Goal: Transaction & Acquisition: Purchase product/service

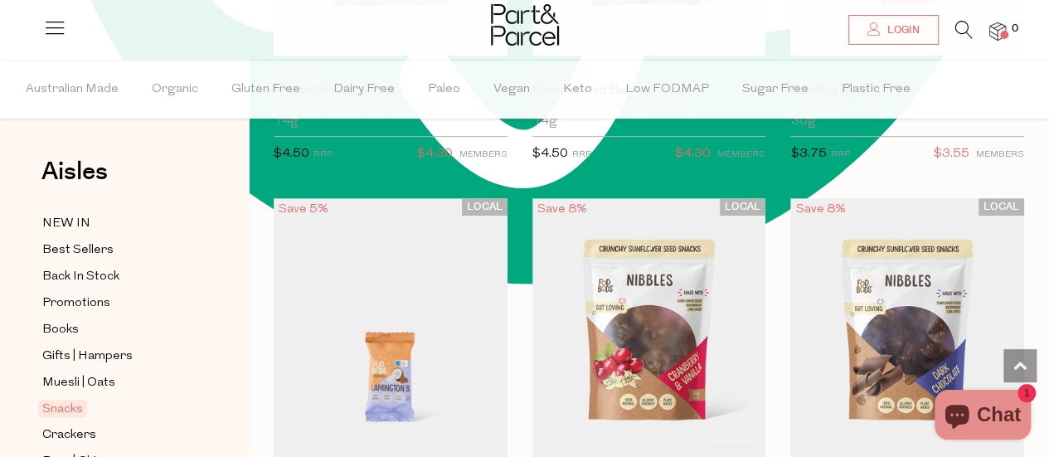
scroll to position [3566, 0]
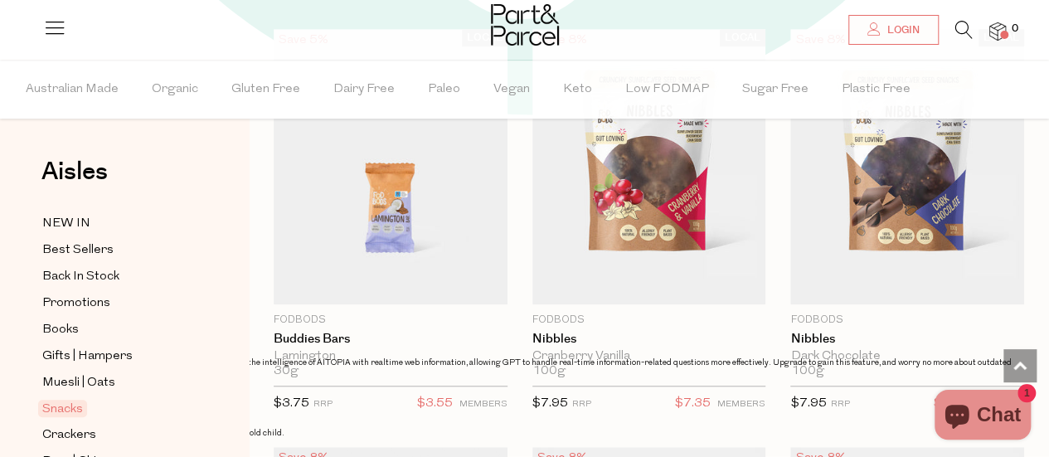
click at [959, 31] on icon at bounding box center [963, 30] width 17 height 18
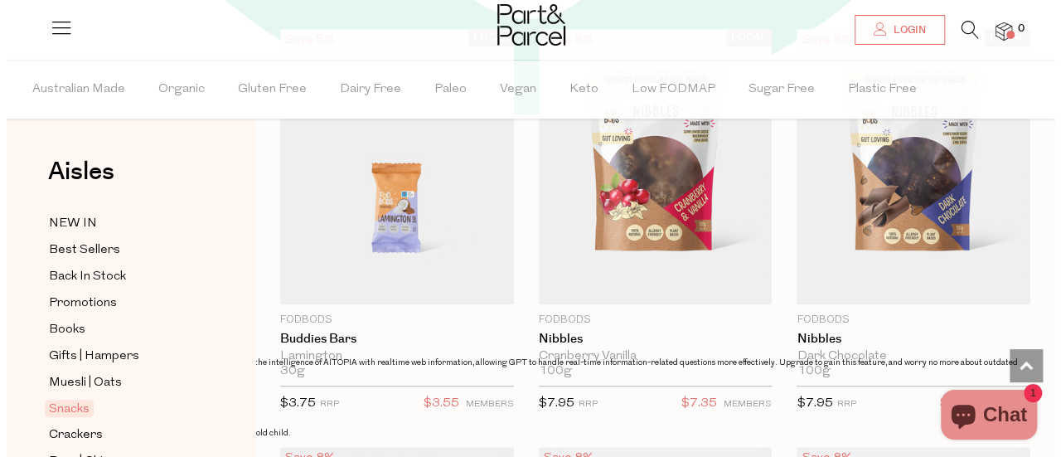
scroll to position [3607, 0]
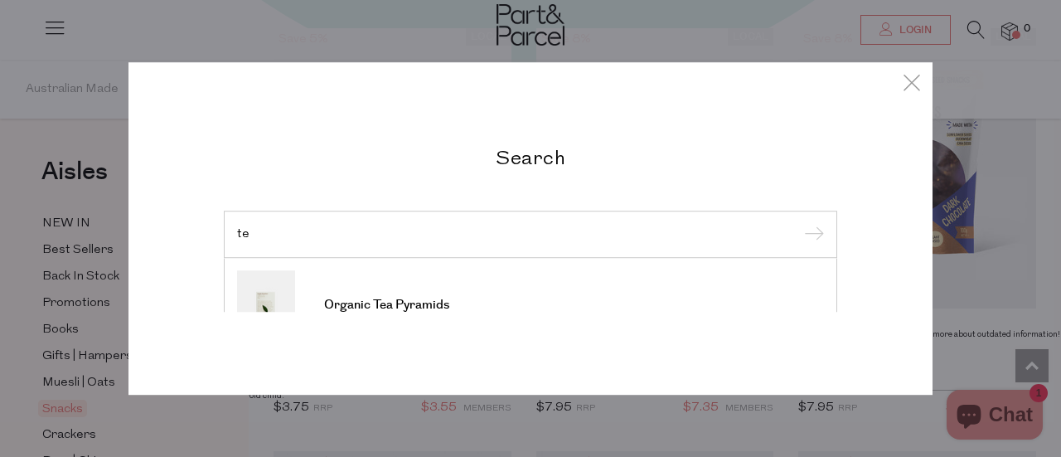
type input "t"
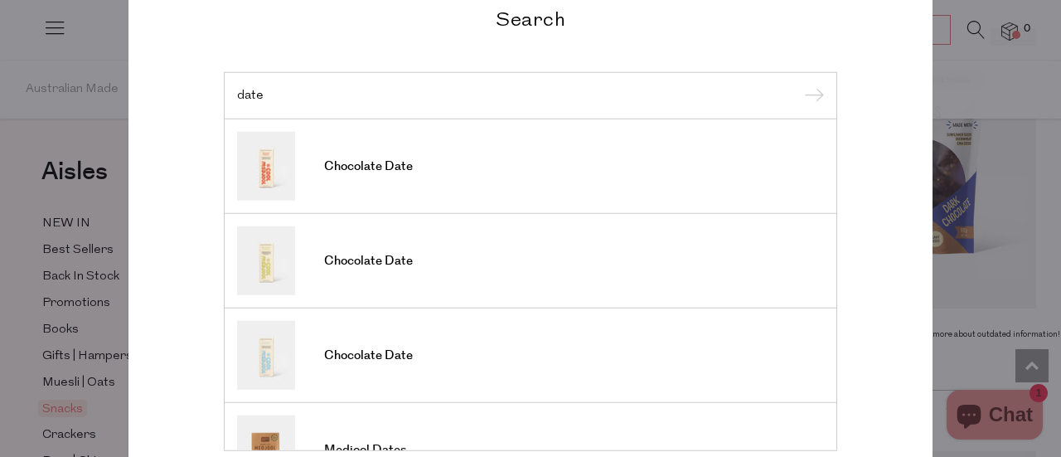
type input "date"
click at [799, 84] on input "submit" at bounding box center [811, 96] width 25 height 25
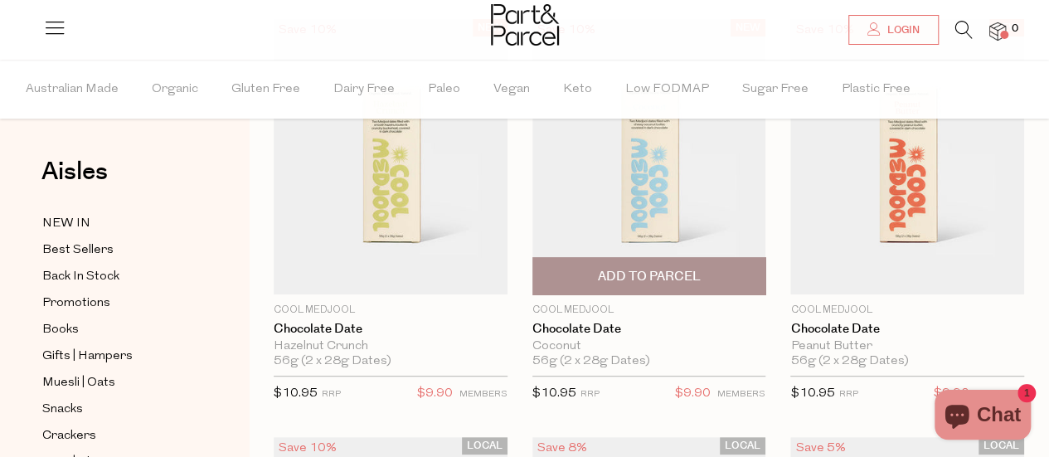
click at [718, 180] on img at bounding box center [649, 156] width 234 height 275
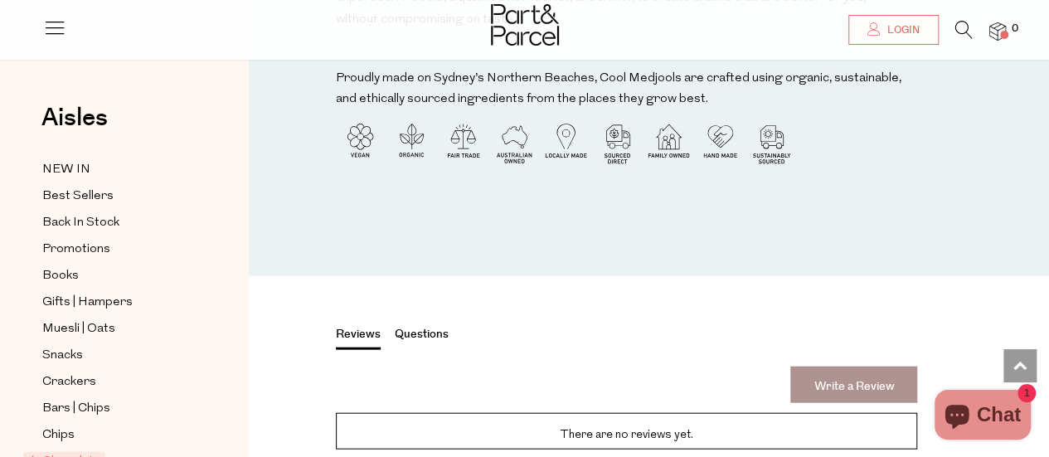
scroll to position [2100, 0]
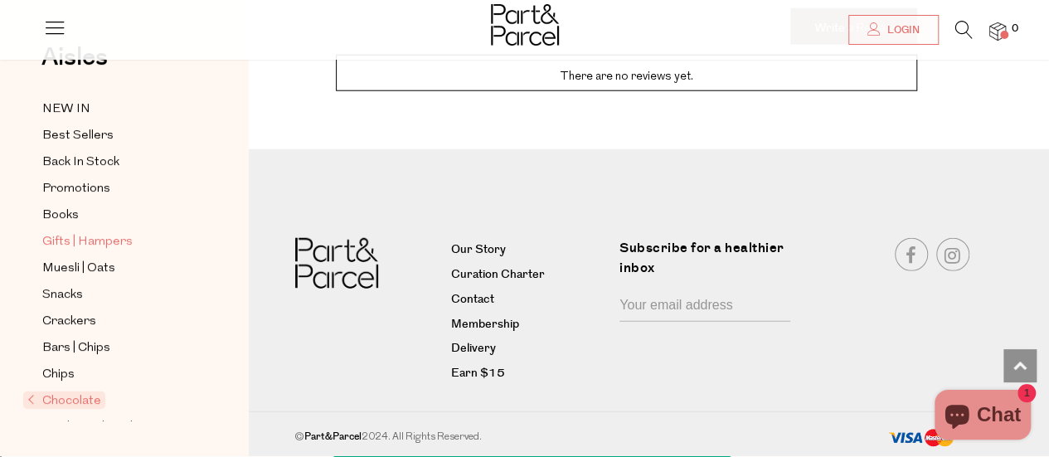
click at [85, 232] on span "Gifts | Hampers" at bounding box center [87, 242] width 90 height 20
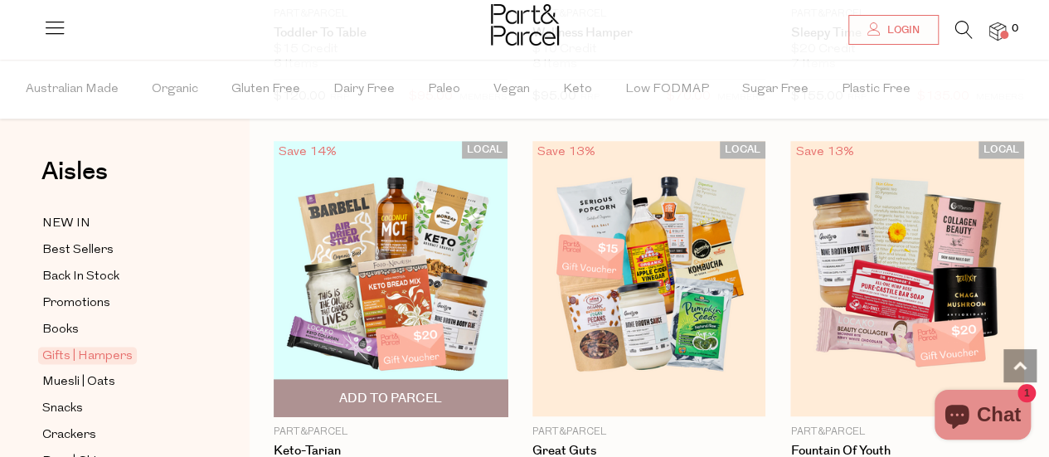
scroll to position [663, 0]
